Goal: Find contact information: Find contact information

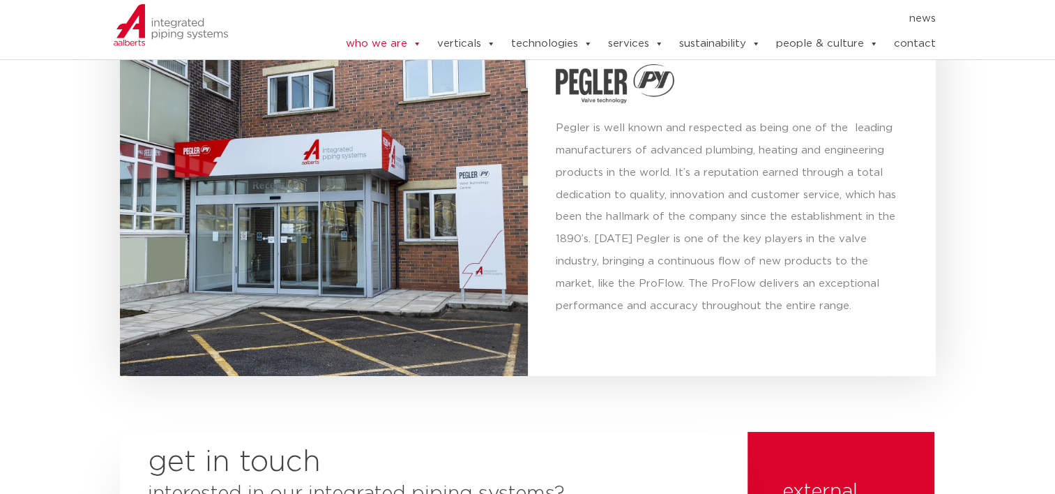
scroll to position [5273, 0]
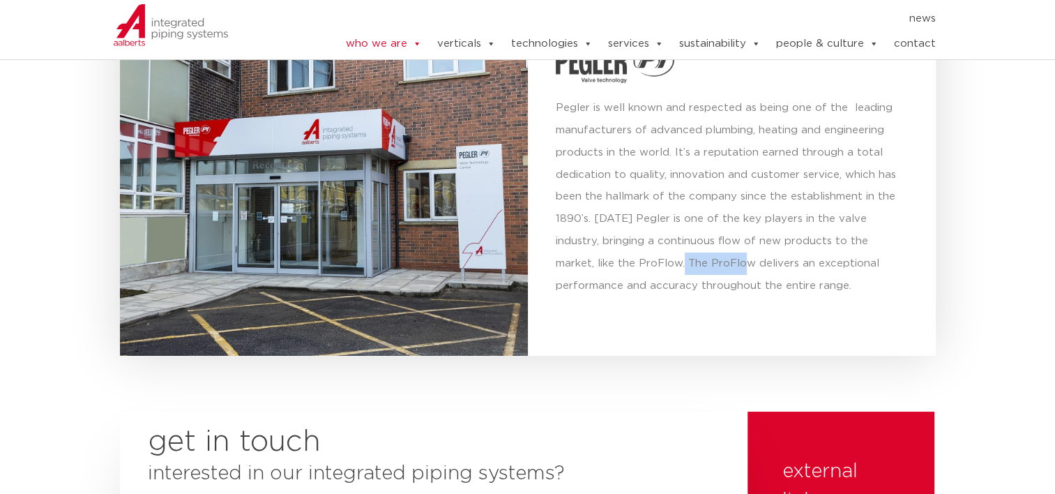
drag, startPoint x: 604, startPoint y: 227, endPoint x: 669, endPoint y: 237, distance: 66.3
click at [669, 237] on p "Pegler is well known and respected as being one of the leading manufacturers of…" at bounding box center [732, 197] width 352 height 201
drag, startPoint x: 669, startPoint y: 237, endPoint x: 683, endPoint y: 234, distance: 14.2
click at [683, 234] on p "Pegler is well known and respected as being one of the leading manufacturers of…" at bounding box center [732, 197] width 352 height 201
drag, startPoint x: 673, startPoint y: 232, endPoint x: 714, endPoint y: 236, distance: 41.4
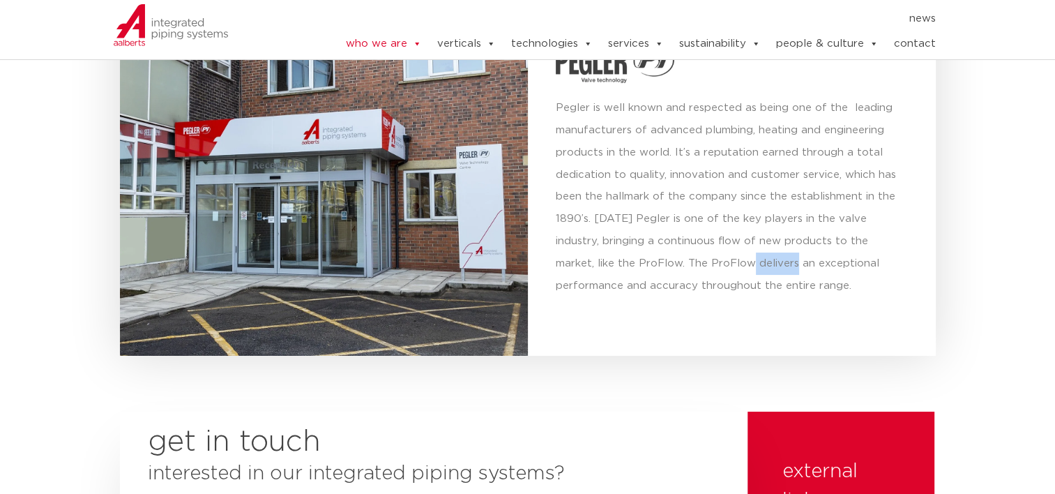
click at [714, 236] on p "Pegler is well known and respected as being one of the leading manufacturers of…" at bounding box center [732, 197] width 352 height 201
drag, startPoint x: 714, startPoint y: 236, endPoint x: 689, endPoint y: 255, distance: 31.4
click at [689, 255] on p "Pegler is well known and respected as being one of the leading manufacturers of…" at bounding box center [732, 197] width 352 height 201
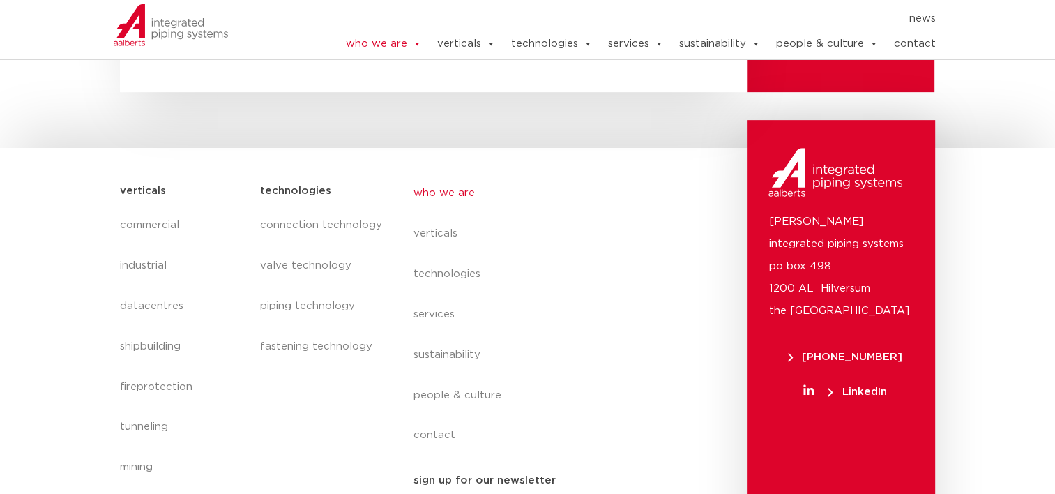
scroll to position [5908, 0]
drag, startPoint x: 789, startPoint y: 254, endPoint x: 874, endPoint y: 257, distance: 85.1
click at [874, 257] on p "Aalberts integrated piping systems po box 498 1200 AL Hilversum the Netherlands" at bounding box center [841, 266] width 146 height 112
drag, startPoint x: 874, startPoint y: 257, endPoint x: 819, endPoint y: 254, distance: 55.2
click at [819, 254] on p "Aalberts integrated piping systems po box 498 1200 AL Hilversum the Netherlands" at bounding box center [841, 266] width 146 height 112
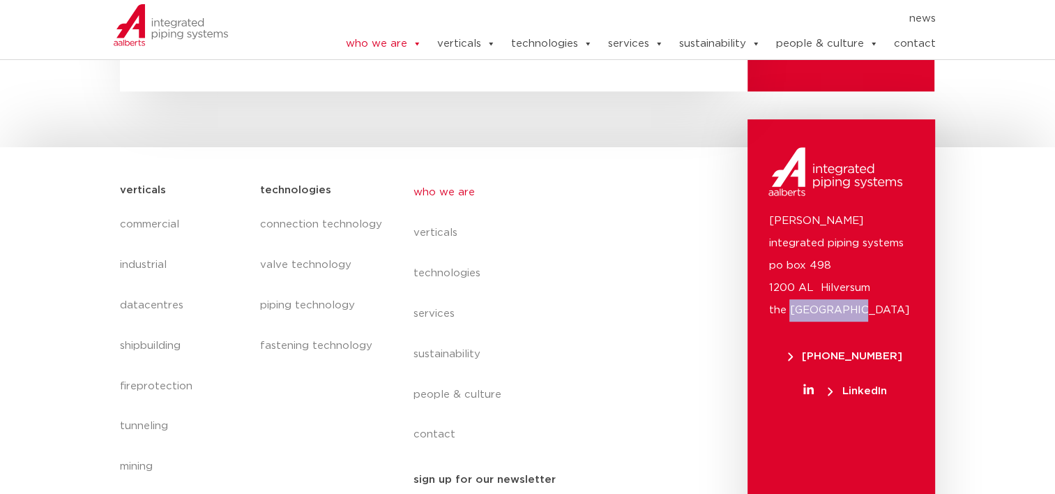
click at [797, 257] on p "Aalberts integrated piping systems po box 498 1200 AL Hilversum the Netherlands" at bounding box center [841, 266] width 146 height 112
drag, startPoint x: 819, startPoint y: 232, endPoint x: 837, endPoint y: 267, distance: 39.0
click at [837, 267] on p "Aalberts integrated piping systems po box 498 1200 AL Hilversum the Netherlands" at bounding box center [841, 266] width 146 height 112
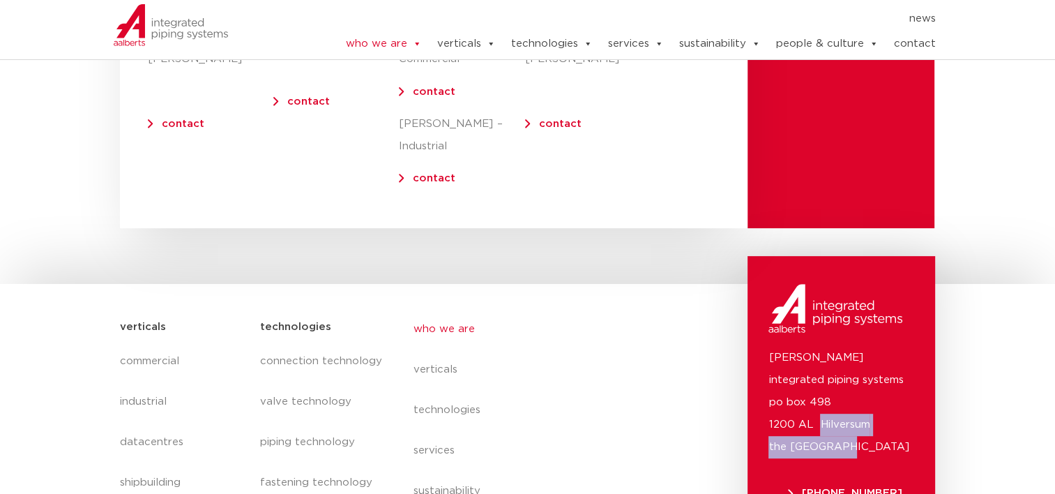
scroll to position [5768, 0]
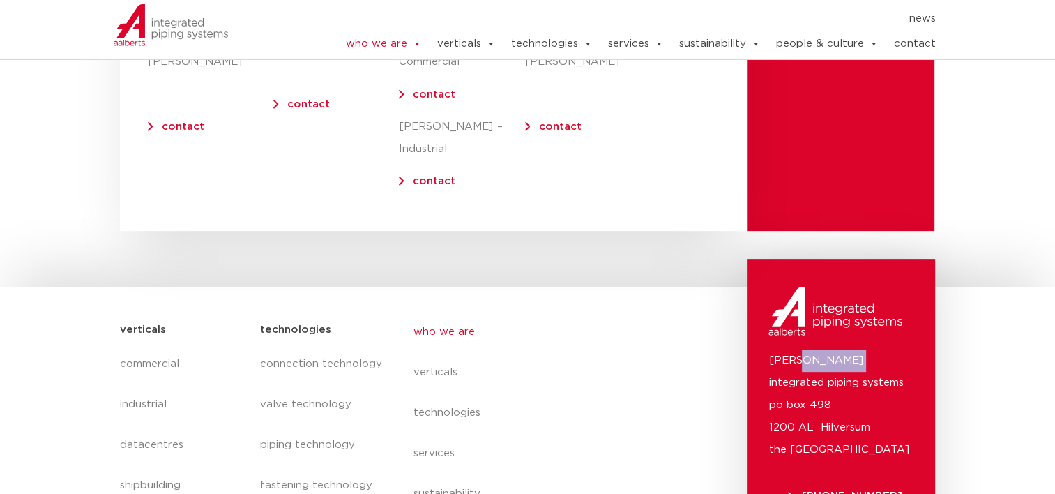
drag, startPoint x: 796, startPoint y: 310, endPoint x: 842, endPoint y: 311, distance: 46.0
click at [842, 349] on p "Aalberts integrated piping systems po box 498 1200 AL Hilversum the Netherlands" at bounding box center [841, 405] width 146 height 112
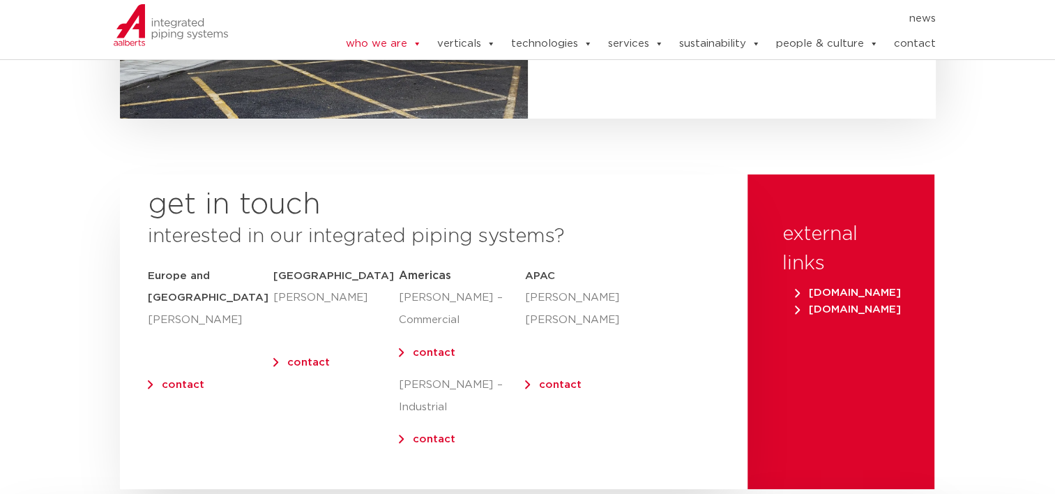
scroll to position [5489, 0]
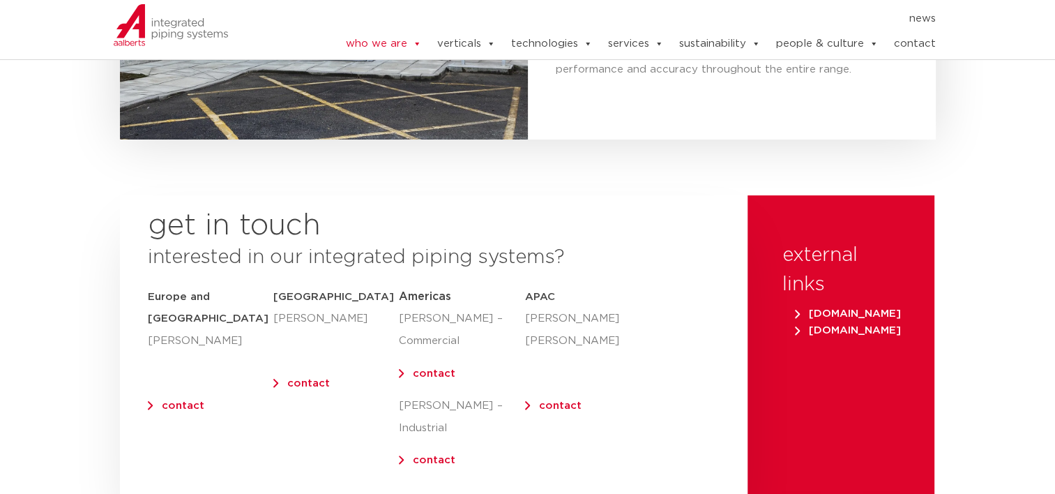
click at [431, 368] on link "contact" at bounding box center [434, 373] width 43 height 10
click at [424, 291] on span "Americas" at bounding box center [425, 296] width 52 height 11
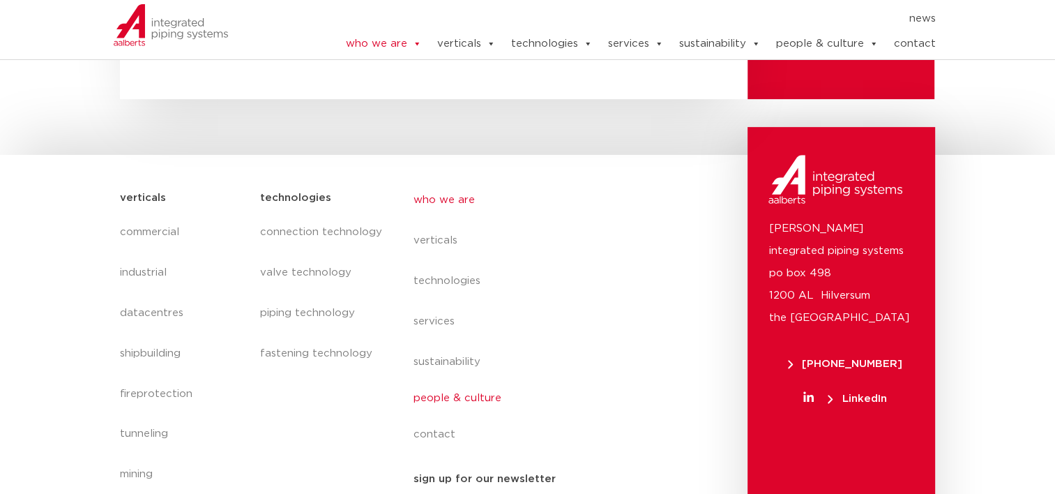
scroll to position [5899, 0]
click at [437, 423] on link "contact" at bounding box center [540, 439] width 255 height 32
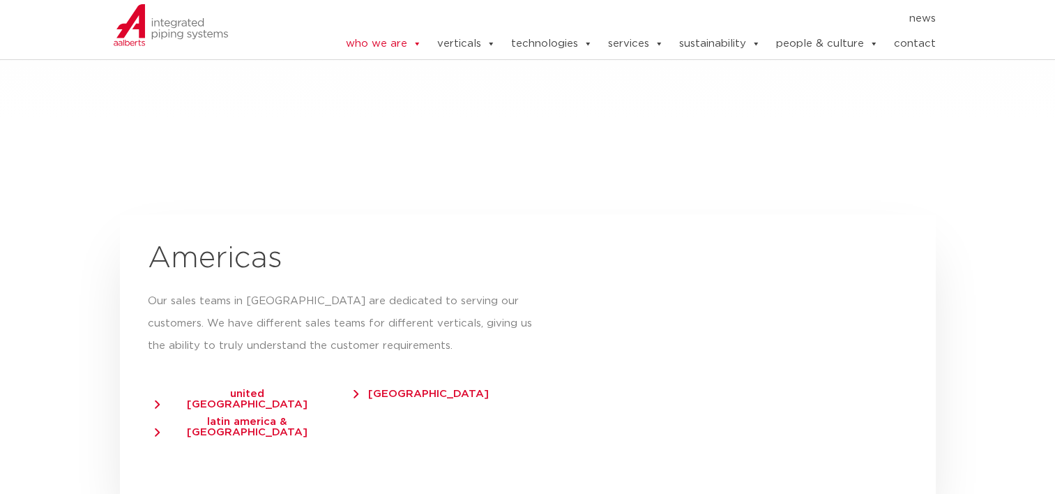
scroll to position [2351, 0]
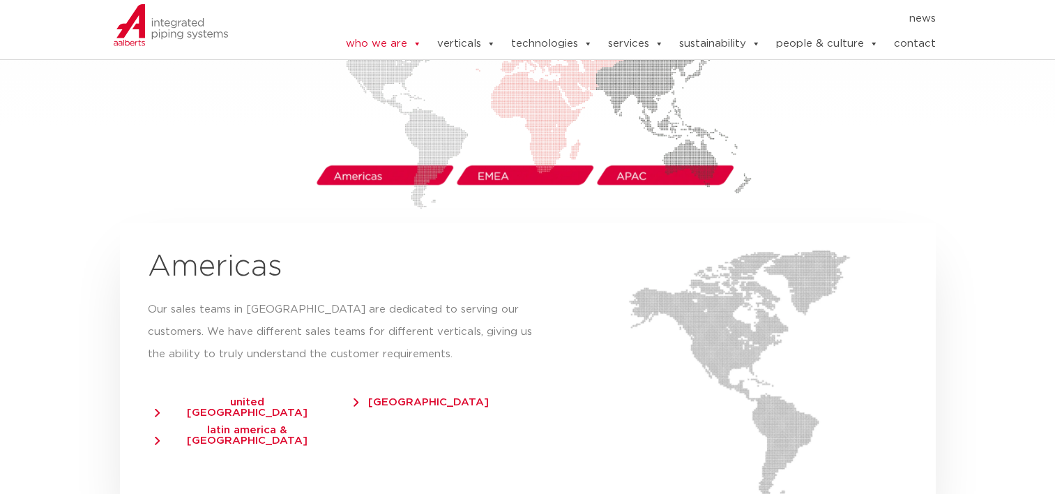
click at [265, 396] on span "united states of america" at bounding box center [241, 406] width 172 height 21
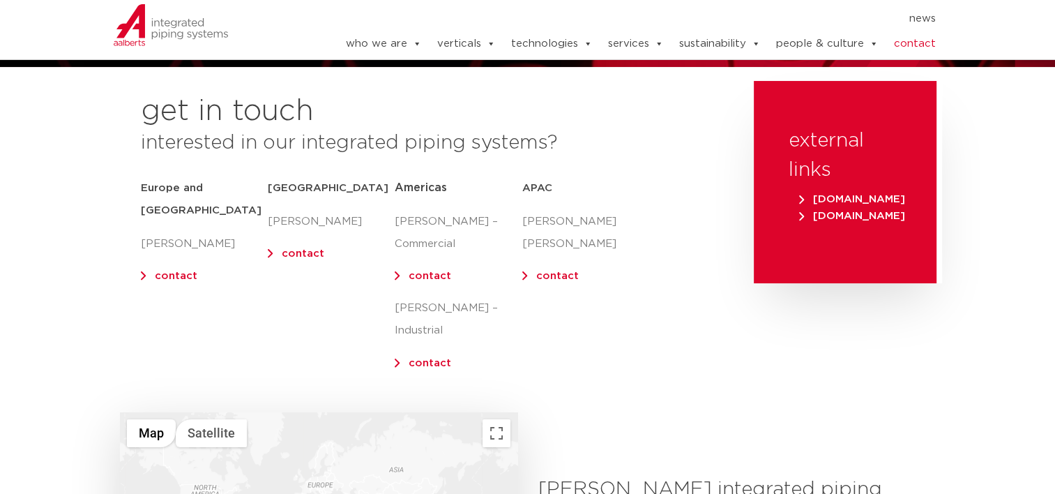
scroll to position [70, 0]
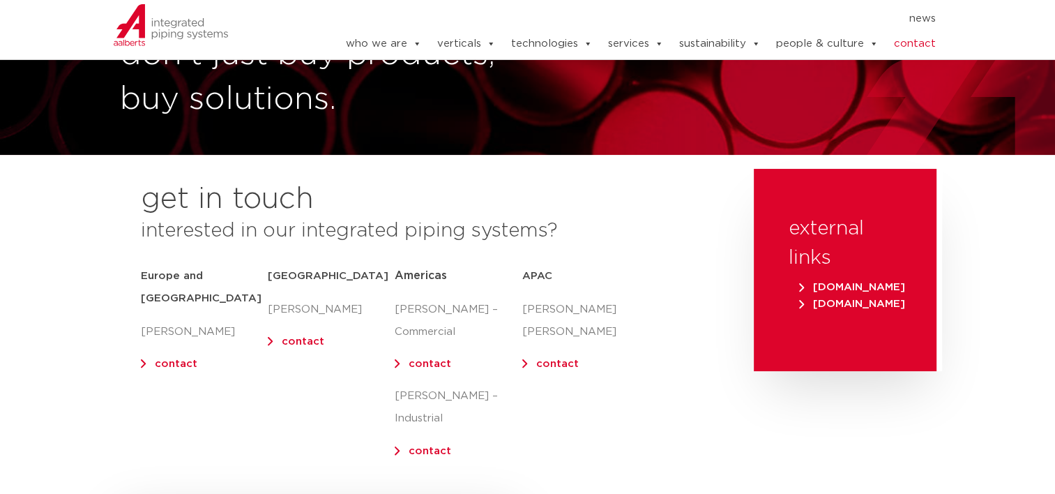
click at [434, 365] on link "contact" at bounding box center [430, 363] width 43 height 10
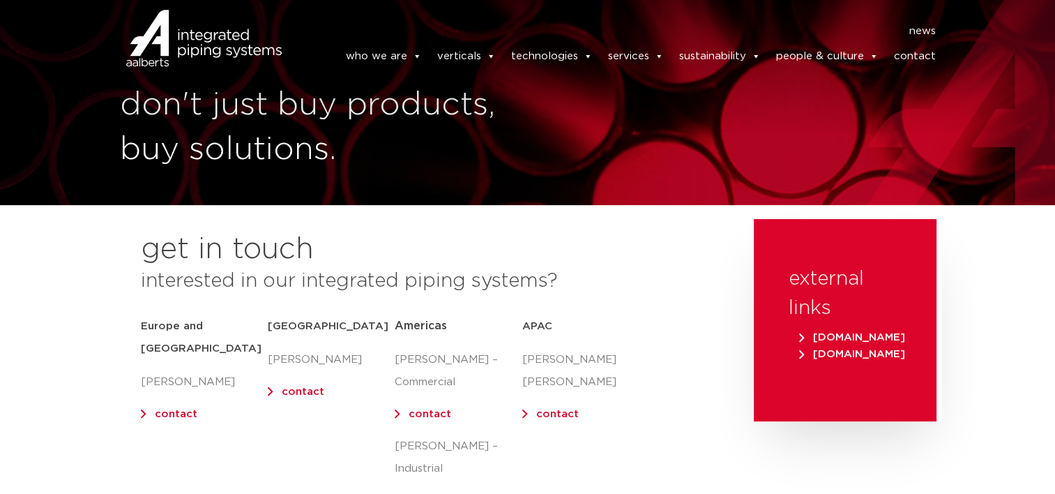
scroll to position [0, 0]
